Goal: Information Seeking & Learning: Learn about a topic

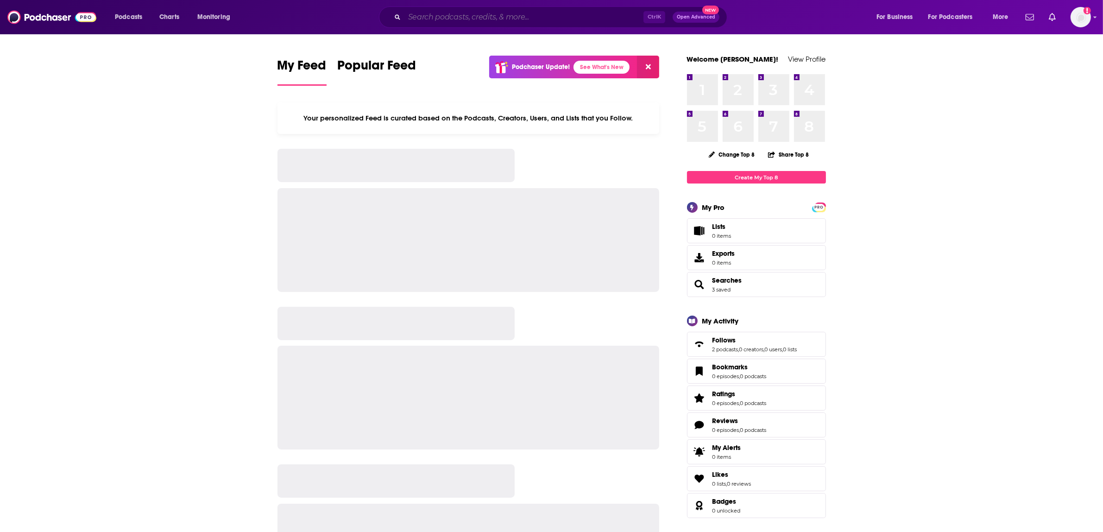
click at [421, 23] on input "Search podcasts, credits, & more..." at bounding box center [523, 17] width 239 height 15
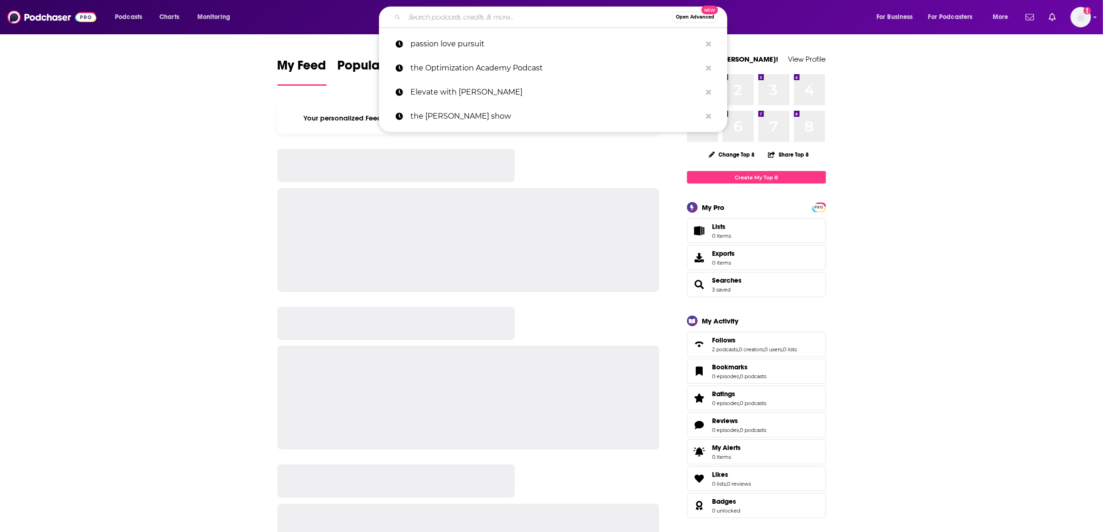
paste input "Health Longevity Secrets"
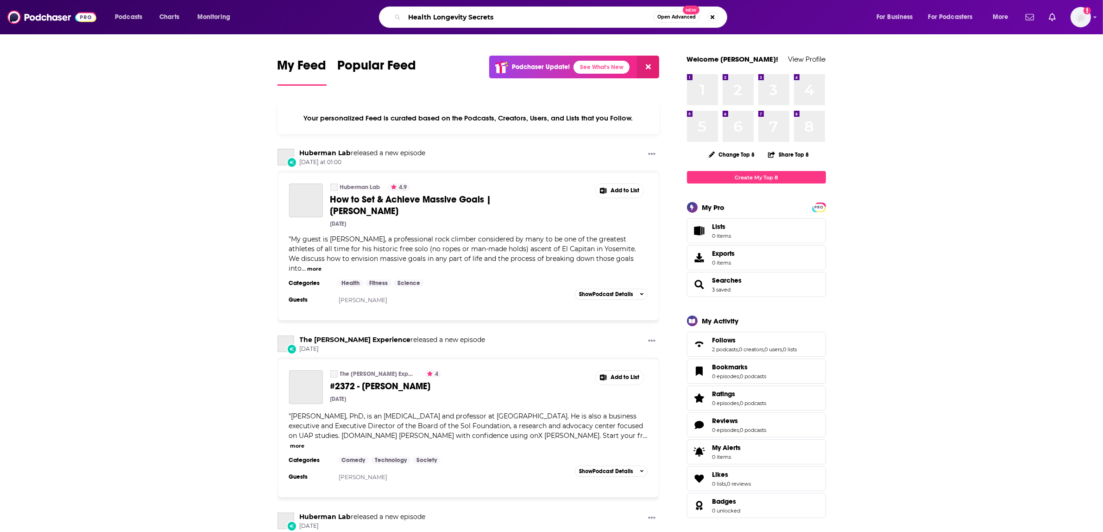
type input "Health Longevity Secrets"
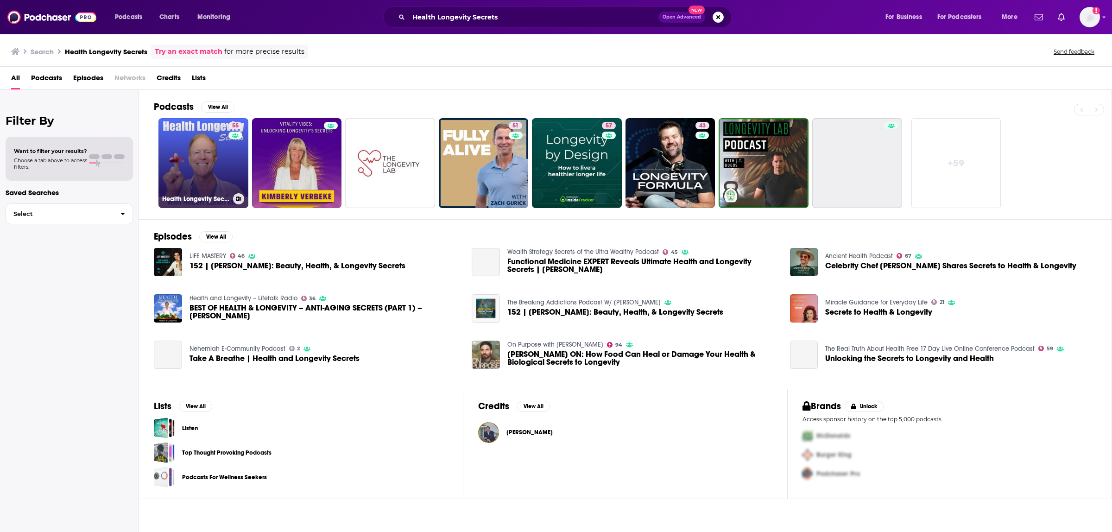
click at [233, 155] on div "55" at bounding box center [236, 157] width 16 height 71
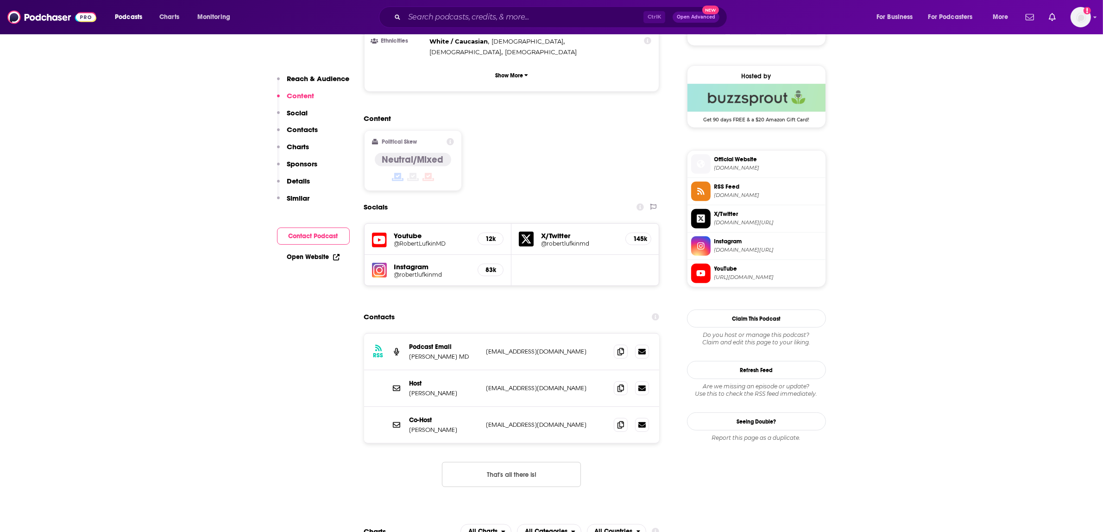
scroll to position [811, 0]
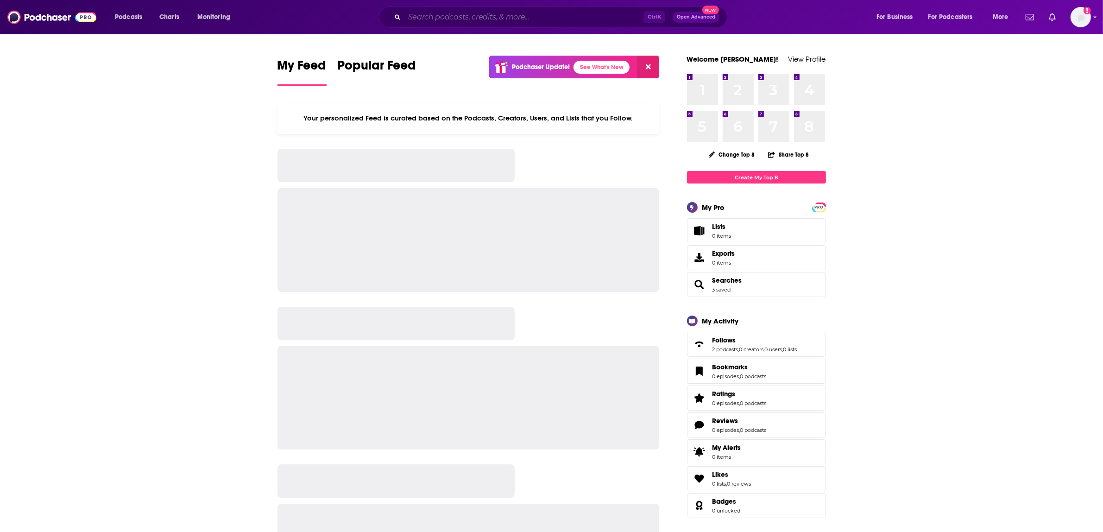
click at [513, 19] on input "Search podcasts, credits, & more..." at bounding box center [523, 17] width 239 height 15
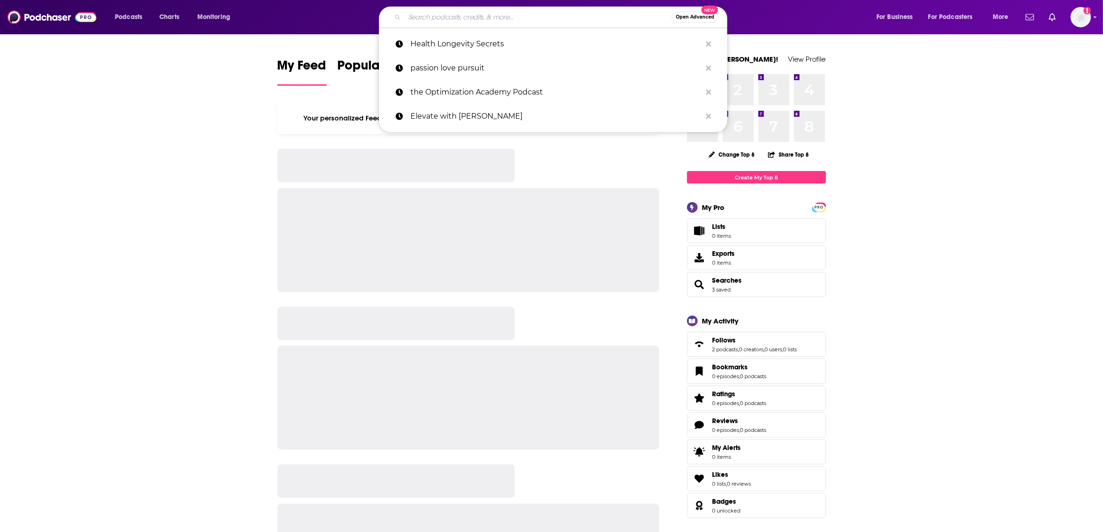
paste input "The Dr. Joy Kong Podcast"
type input "The Dr. Joy Kong Podcast"
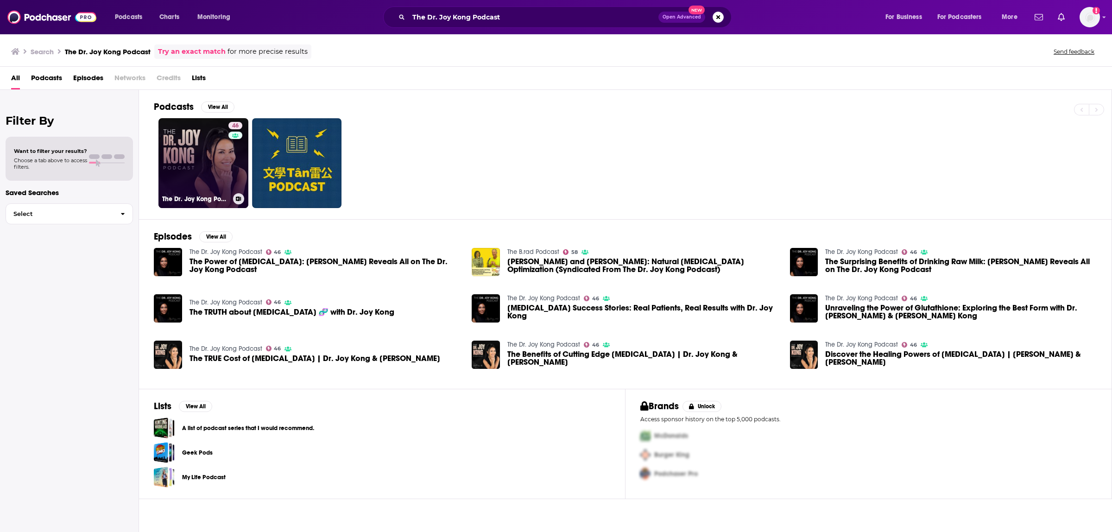
click at [165, 180] on link "46 The Dr. Joy Kong Podcast" at bounding box center [203, 163] width 90 height 90
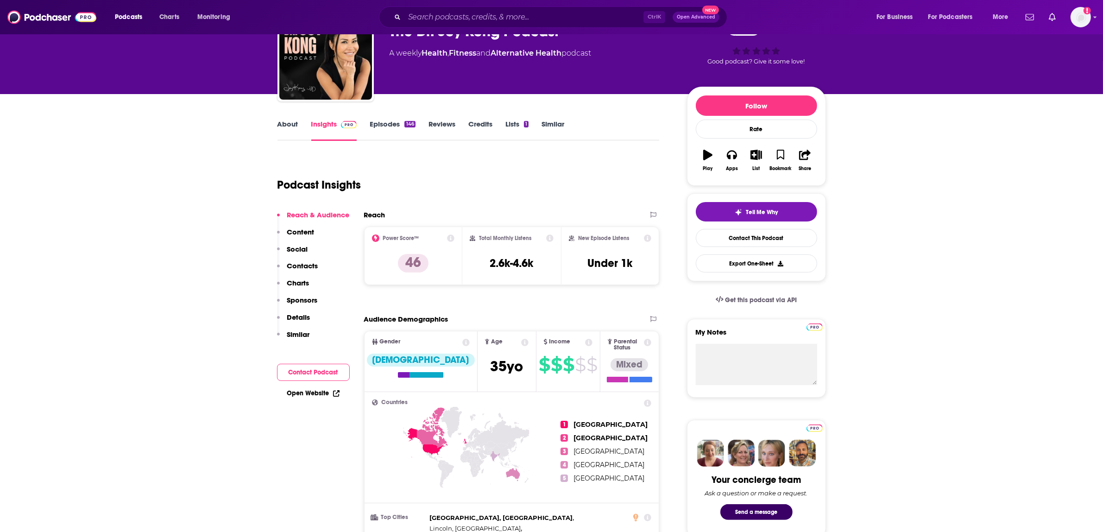
scroll to position [58, 0]
